Goal: Find specific page/section: Find specific page/section

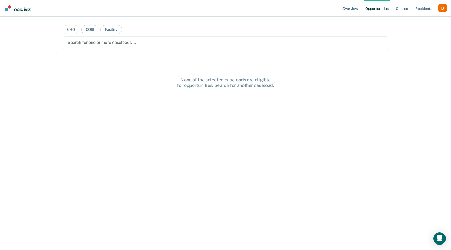
click at [438, 11] on ul "Overview Opportunities Client s Resident s" at bounding box center [390, 8] width 97 height 17
click at [443, 11] on div "Profile dropdown button" at bounding box center [443, 8] width 8 height 8
click at [425, 22] on link "Profile" at bounding box center [422, 21] width 42 height 4
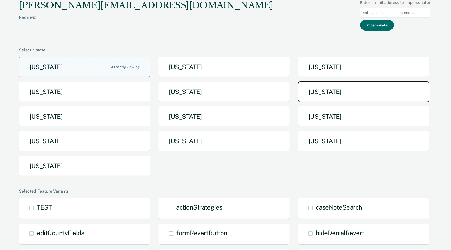
click at [349, 94] on button "[US_STATE]" at bounding box center [364, 92] width 132 height 21
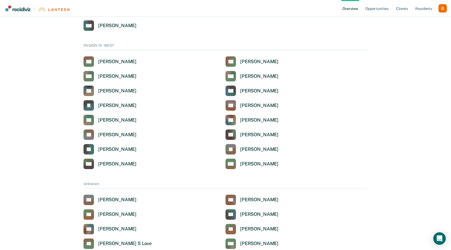
scroll to position [1212, 0]
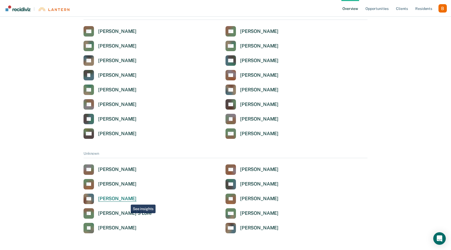
click at [127, 201] on div "[PERSON_NAME]" at bounding box center [117, 199] width 38 height 6
